Goal: Transaction & Acquisition: Purchase product/service

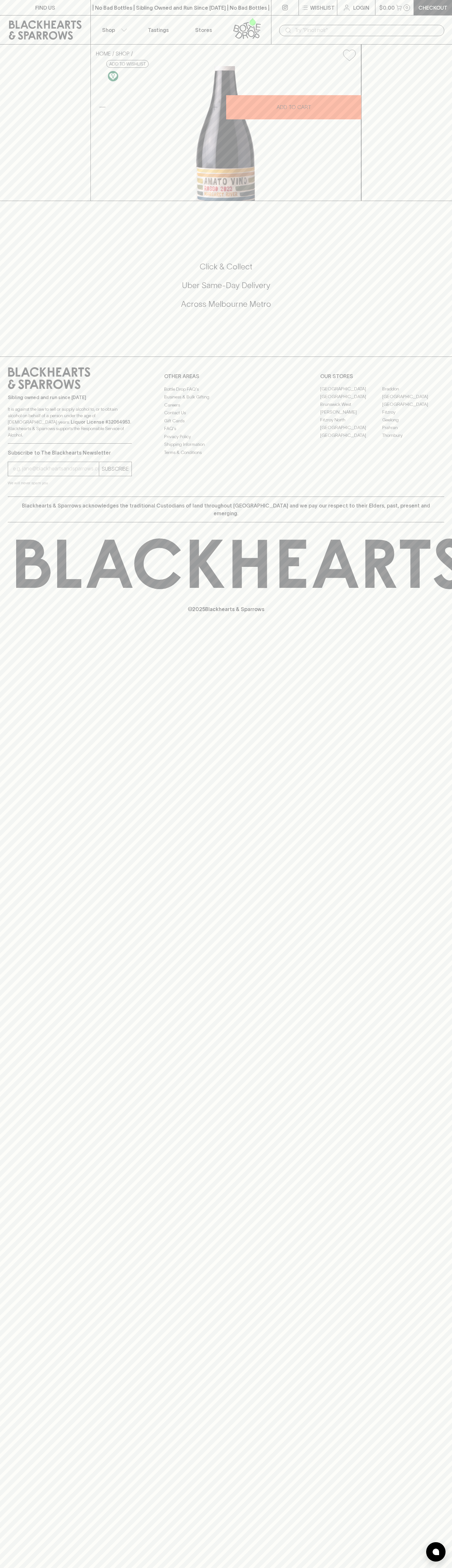
click at [442, 589] on icon at bounding box center [453, 564] width 873 height 51
click at [168, 1567] on html "FIND US | No Bad Bottles | Sibling Owned and Run Since 2006 | No Bad Bottles | …" at bounding box center [226, 784] width 452 height 1568
click at [21, 522] on div "Blackhearts & Sparrows acknowledges the traditional Custodians of land througho…" at bounding box center [226, 509] width 436 height 26
